Goal: Information Seeking & Learning: Learn about a topic

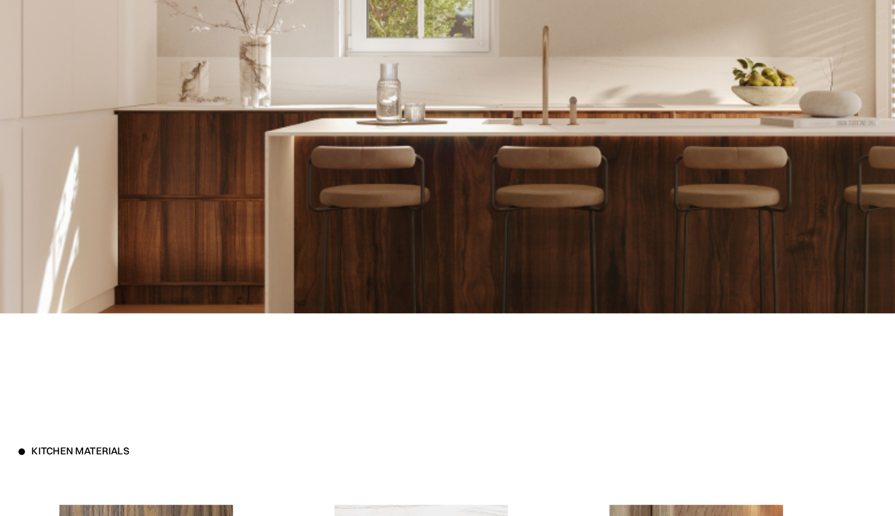
scroll to position [1969, 0]
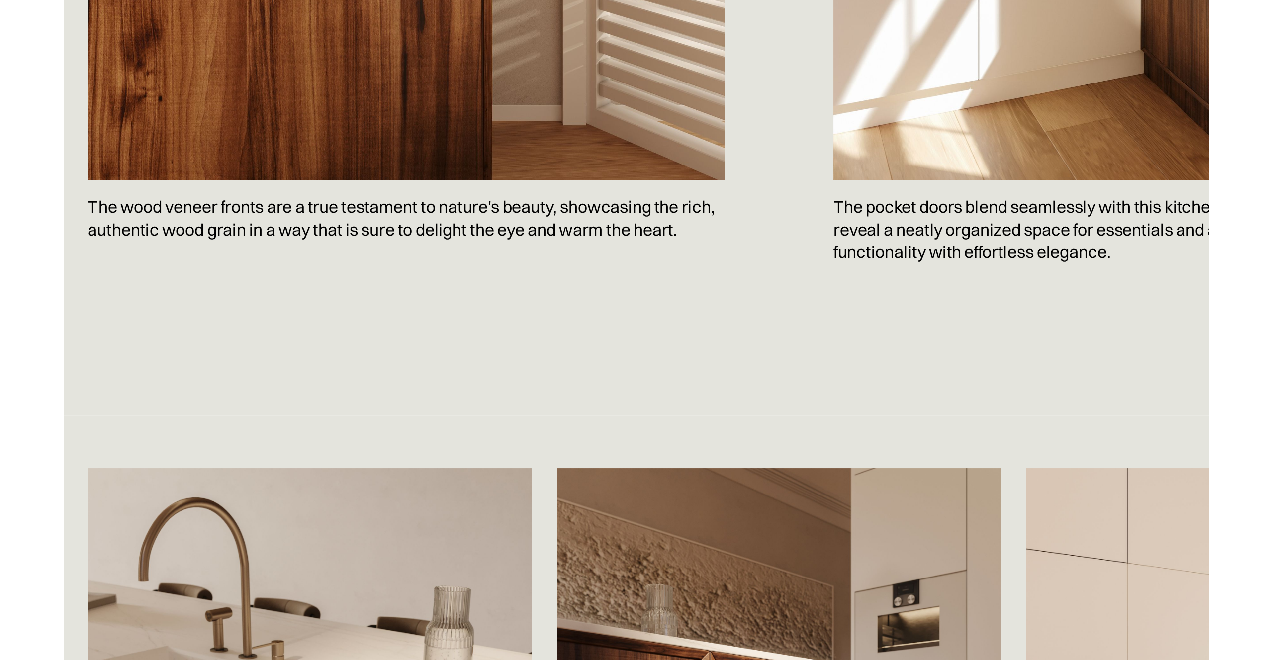
scroll to position [1195, 0]
